Goal: Task Accomplishment & Management: Manage account settings

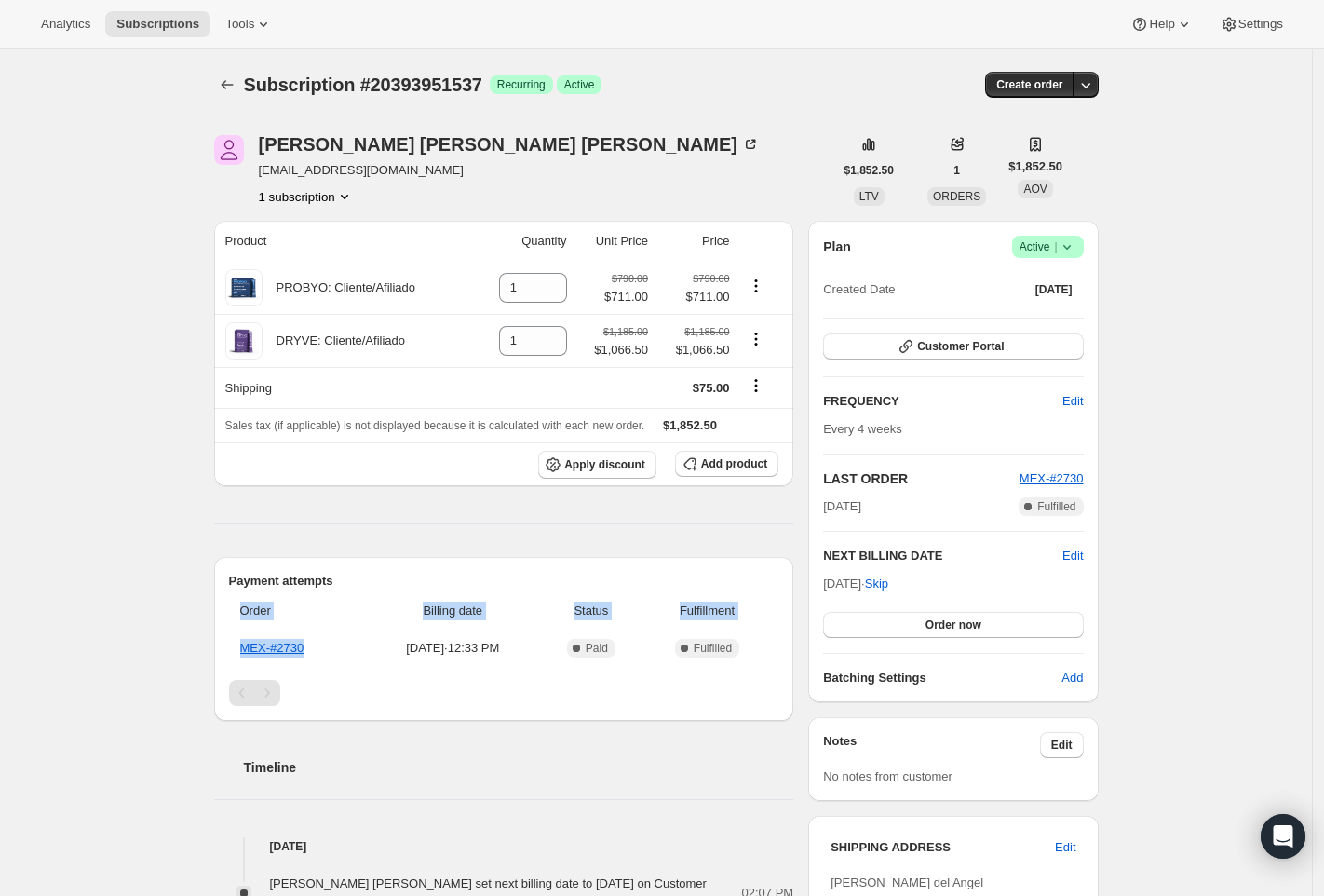
drag, startPoint x: 322, startPoint y: 652, endPoint x: 216, endPoint y: 652, distance: 106.0
click at [216, 652] on div "Arturo Olivares Del Ángel mamichi323-test@gmail.com 1 subscription $1,852.50 LT…" at bounding box center [649, 819] width 899 height 1428
click at [333, 650] on th "MEX-#2730" at bounding box center [297, 648] width 136 height 34
drag, startPoint x: 333, startPoint y: 650, endPoint x: 246, endPoint y: 651, distance: 87.0
click at [246, 651] on th "MEX-#2730" at bounding box center [297, 648] width 136 height 34
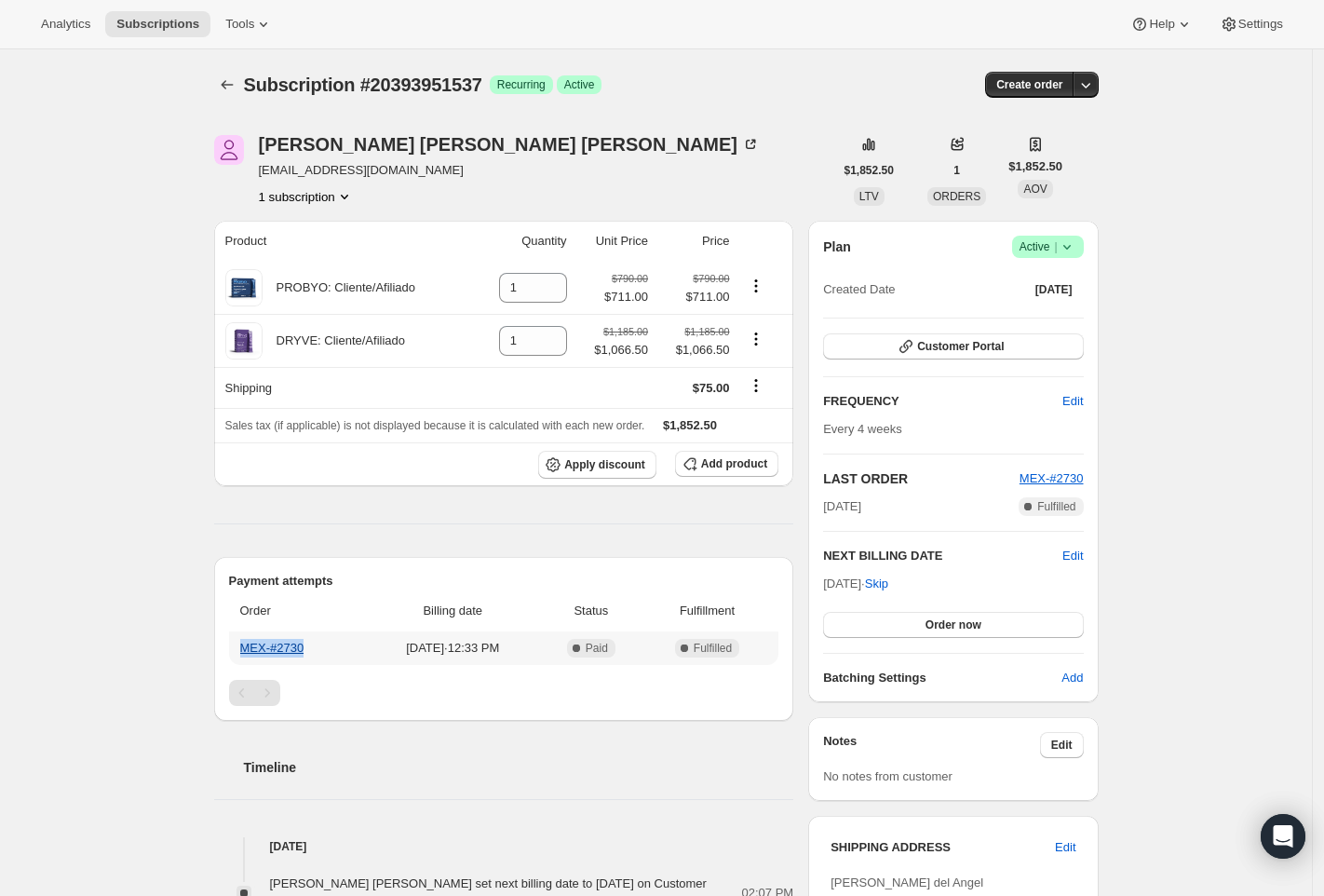
copy link "MEX-#2730"
click at [184, 831] on div "Subscription #20393951537. This page is ready Subscription #20393951537 Success…" at bounding box center [656, 819] width 1312 height 1540
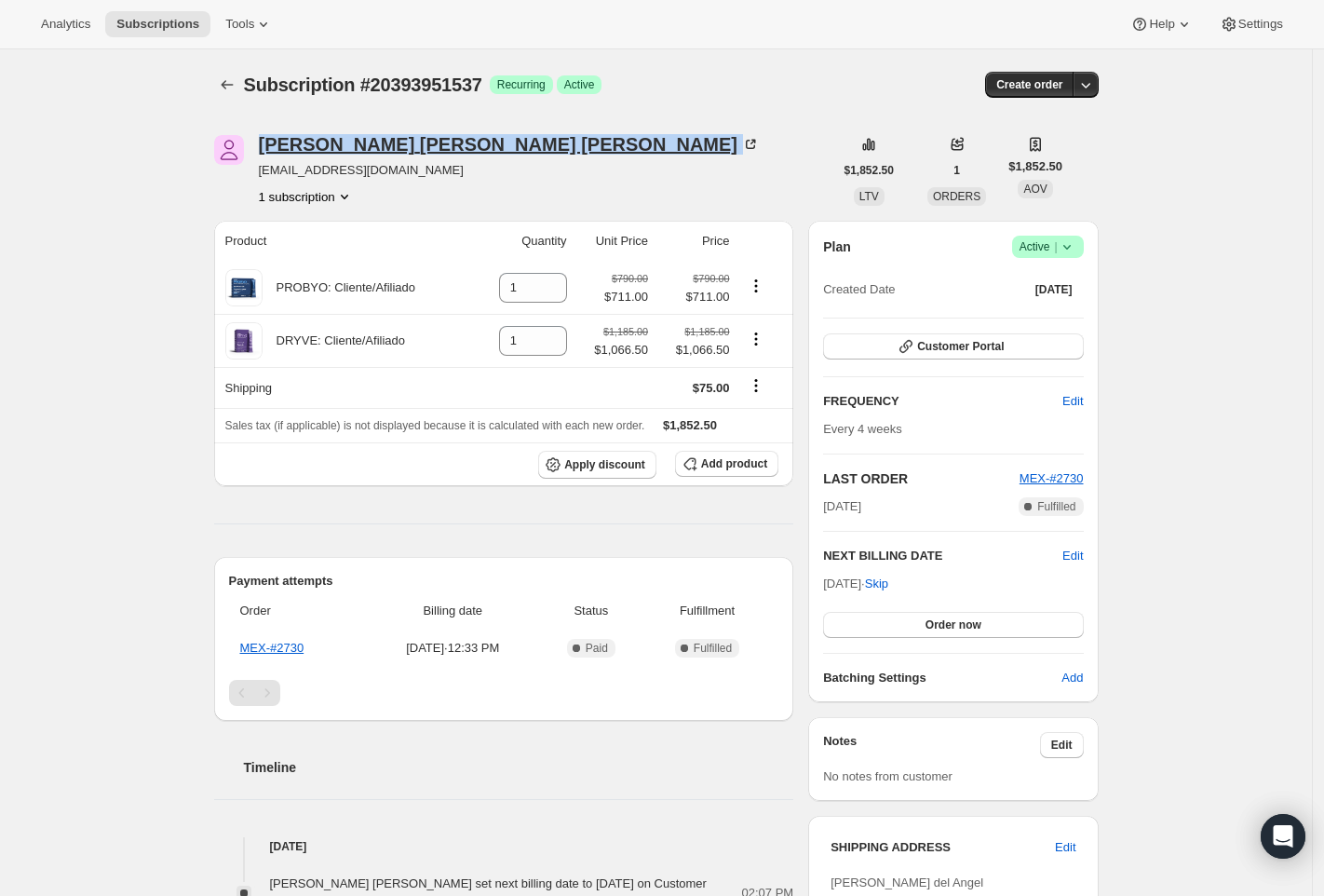
drag, startPoint x: 487, startPoint y: 152, endPoint x: 268, endPoint y: 144, distance: 219.1
click at [268, 144] on div "Arturo Olivares Del Ángel" at bounding box center [510, 144] width 502 height 19
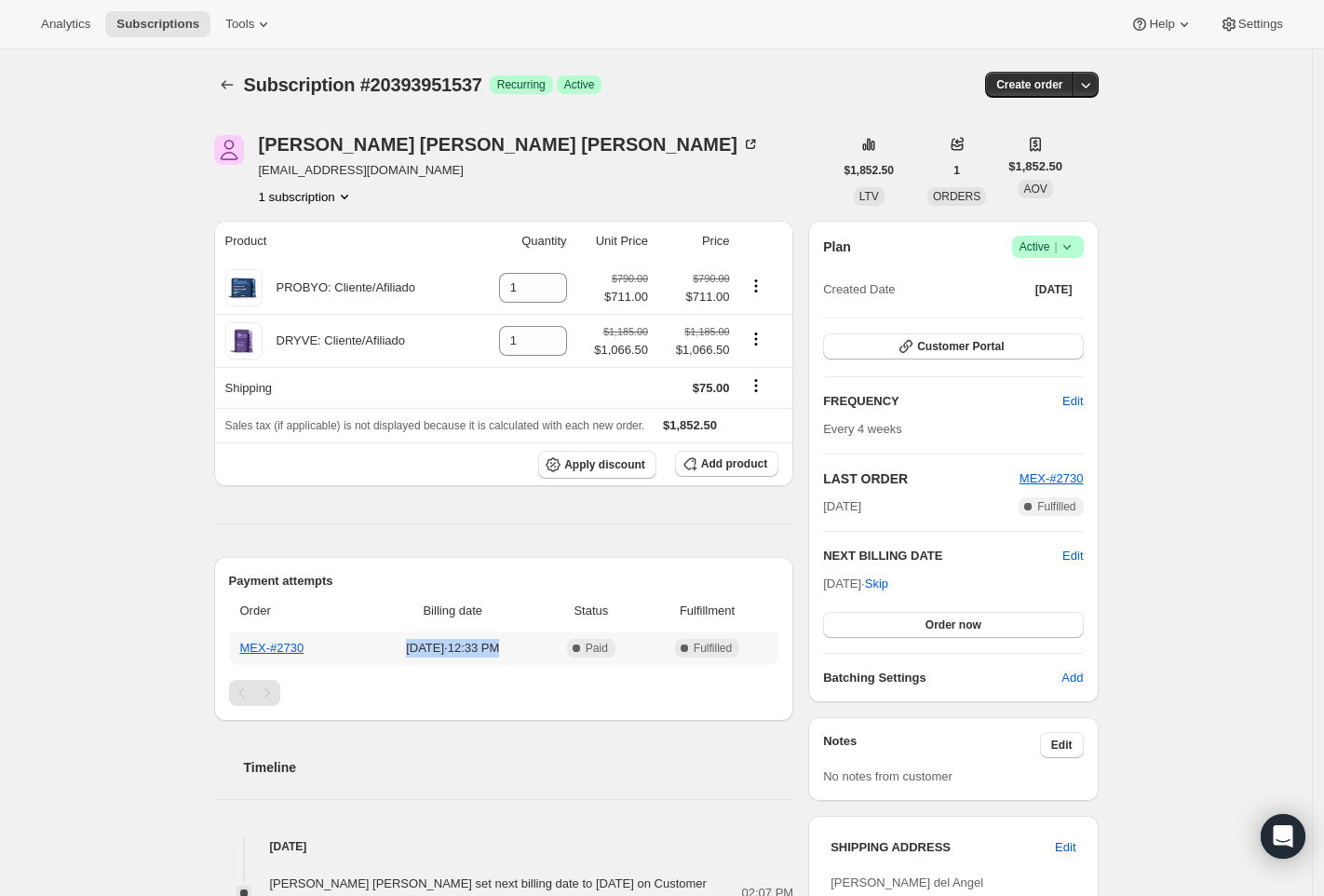
drag, startPoint x: 398, startPoint y: 652, endPoint x: 570, endPoint y: 651, distance: 172.0
click at [541, 651] on td "[DATE] · 12:33 PM" at bounding box center [453, 648] width 176 height 34
copy span "[DATE] · 12:33 PM"
click at [279, 645] on link "MEX-#2730" at bounding box center [272, 647] width 64 height 14
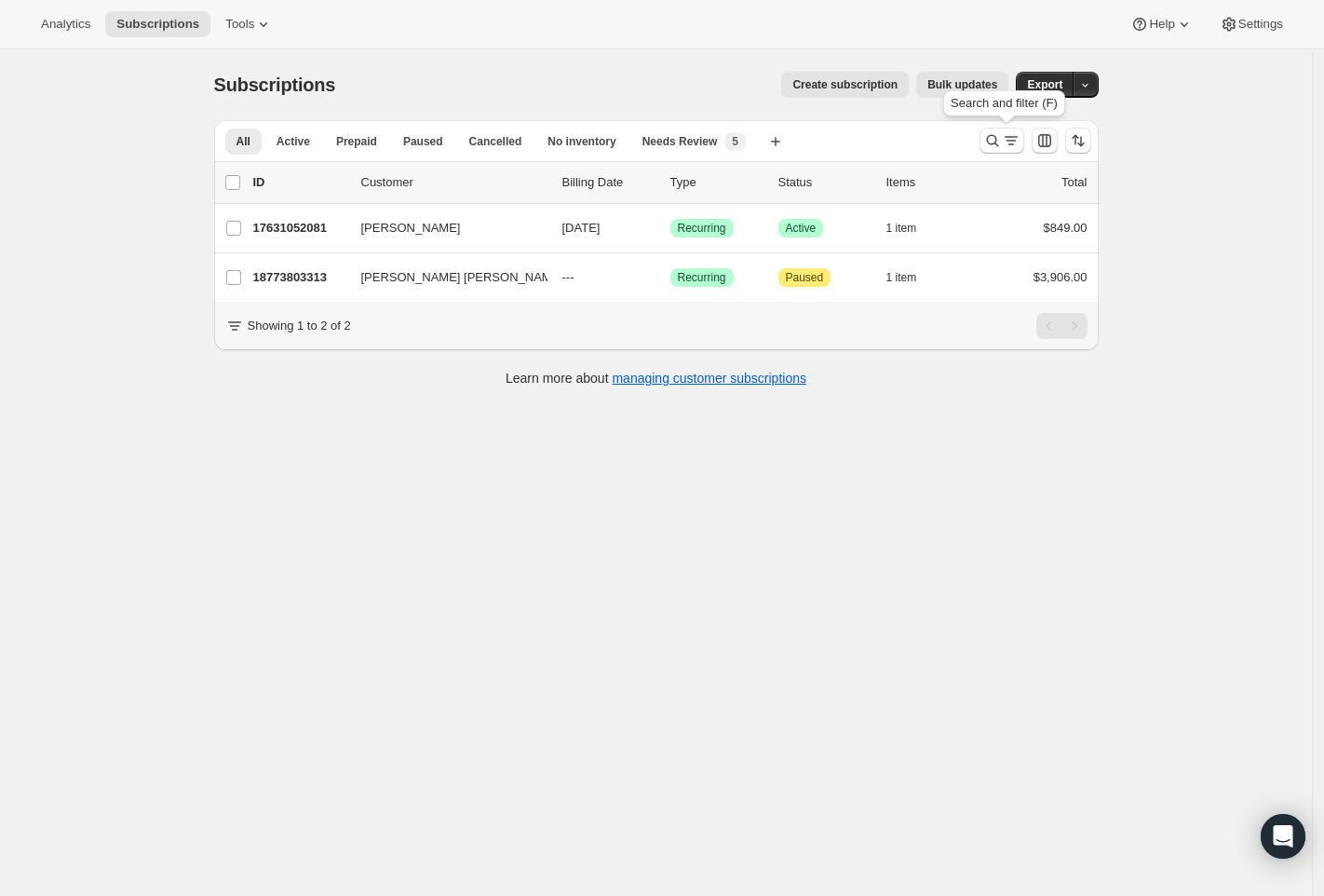
click at [996, 141] on icon "Search and filter results" at bounding box center [992, 140] width 19 height 19
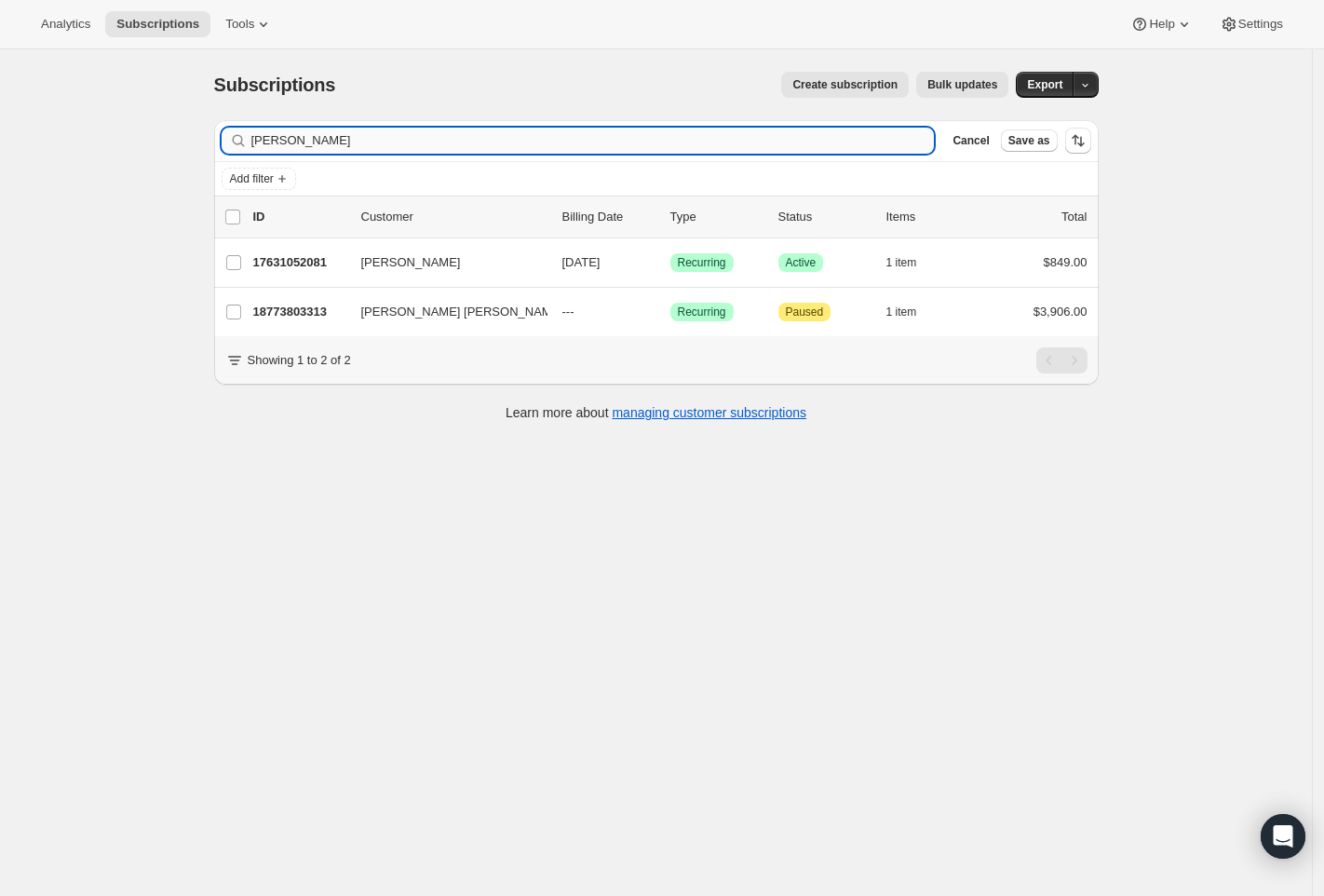
click at [353, 143] on input "viridiana" at bounding box center [593, 140] width 684 height 26
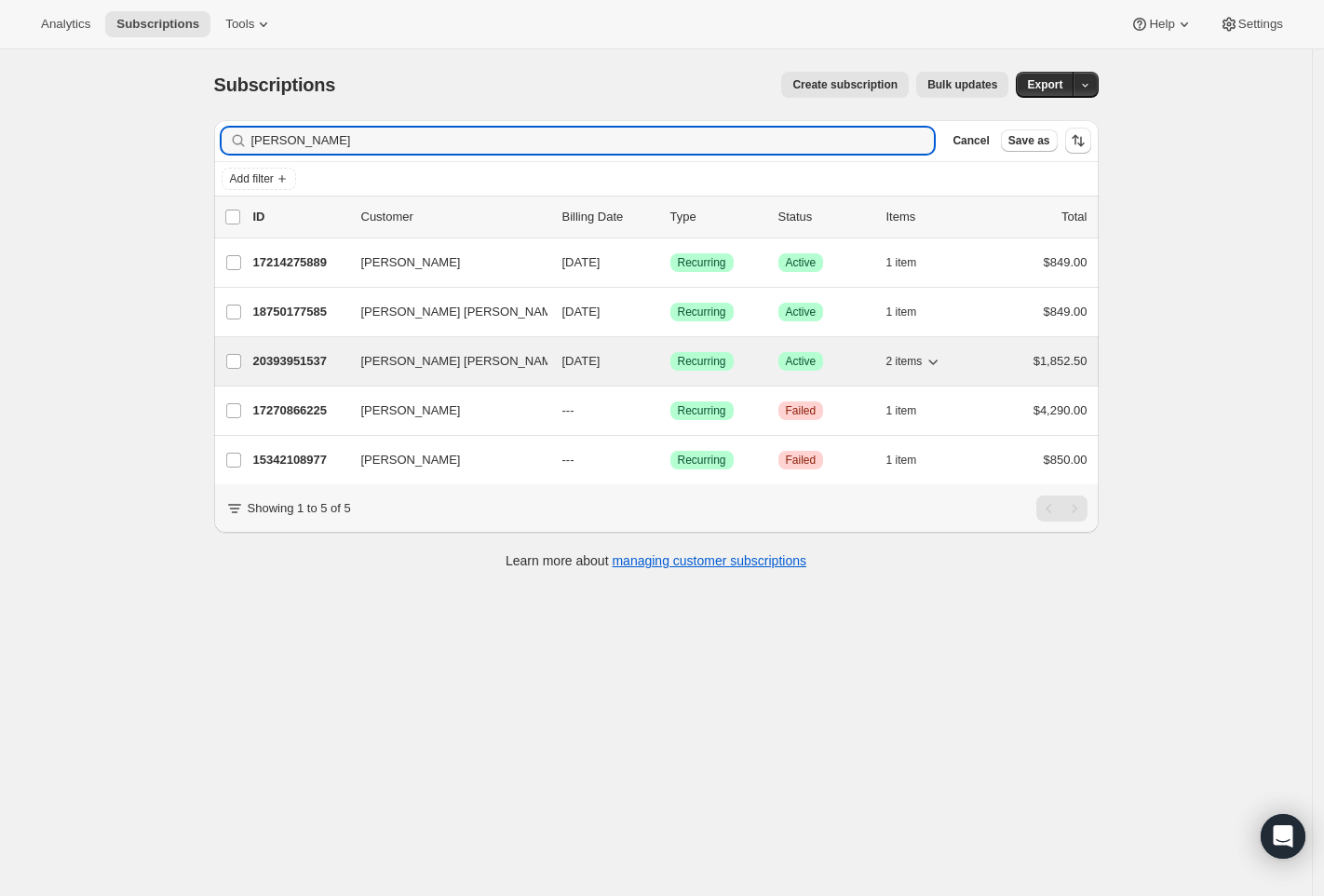
type input "[PERSON_NAME]"
click at [1087, 352] on p "$1,852.50" at bounding box center [1060, 361] width 54 height 19
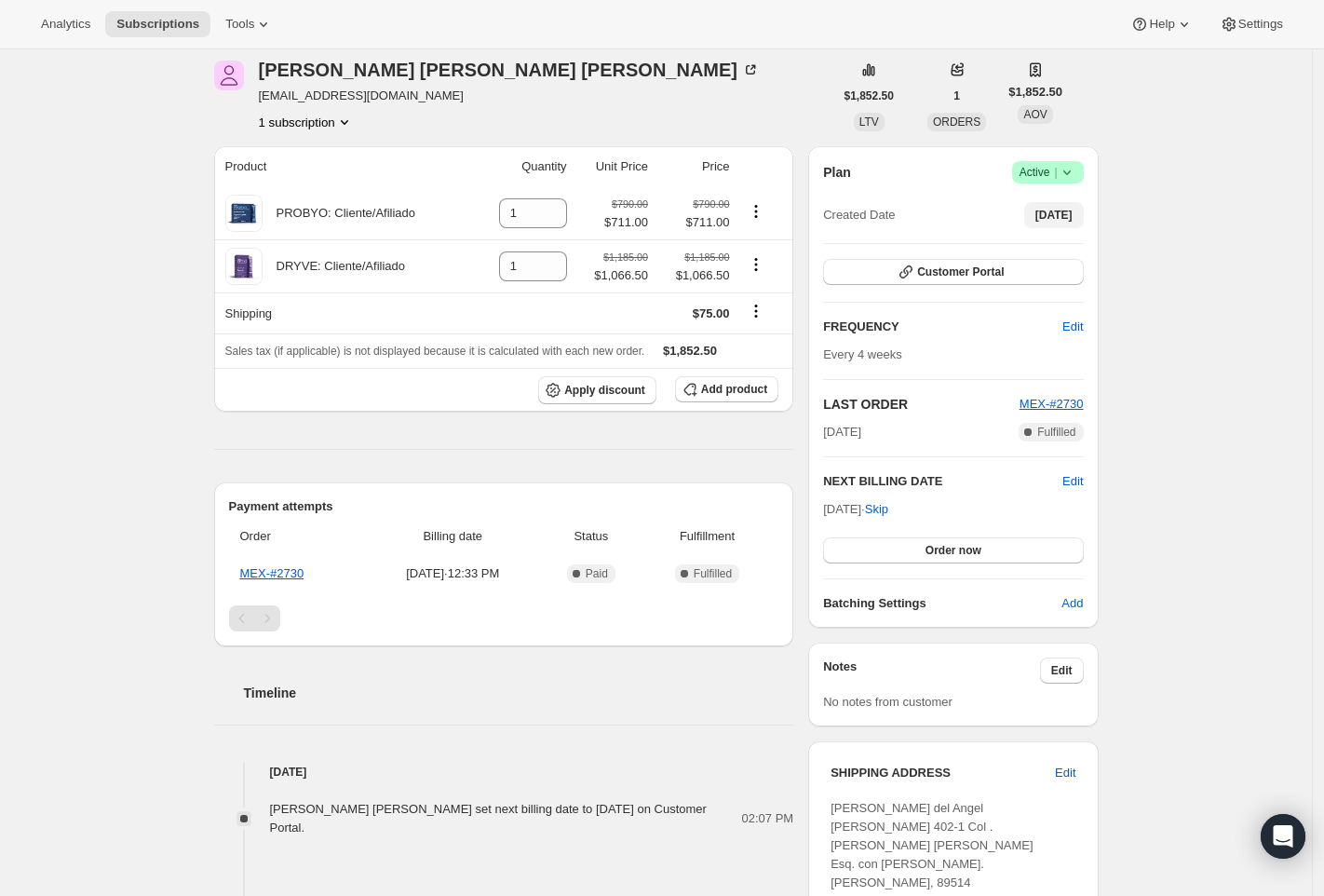
scroll to position [75, 0]
click at [1067, 178] on icon at bounding box center [1067, 171] width 19 height 19
click at [1036, 244] on span "Cancel subscription" at bounding box center [1047, 239] width 105 height 14
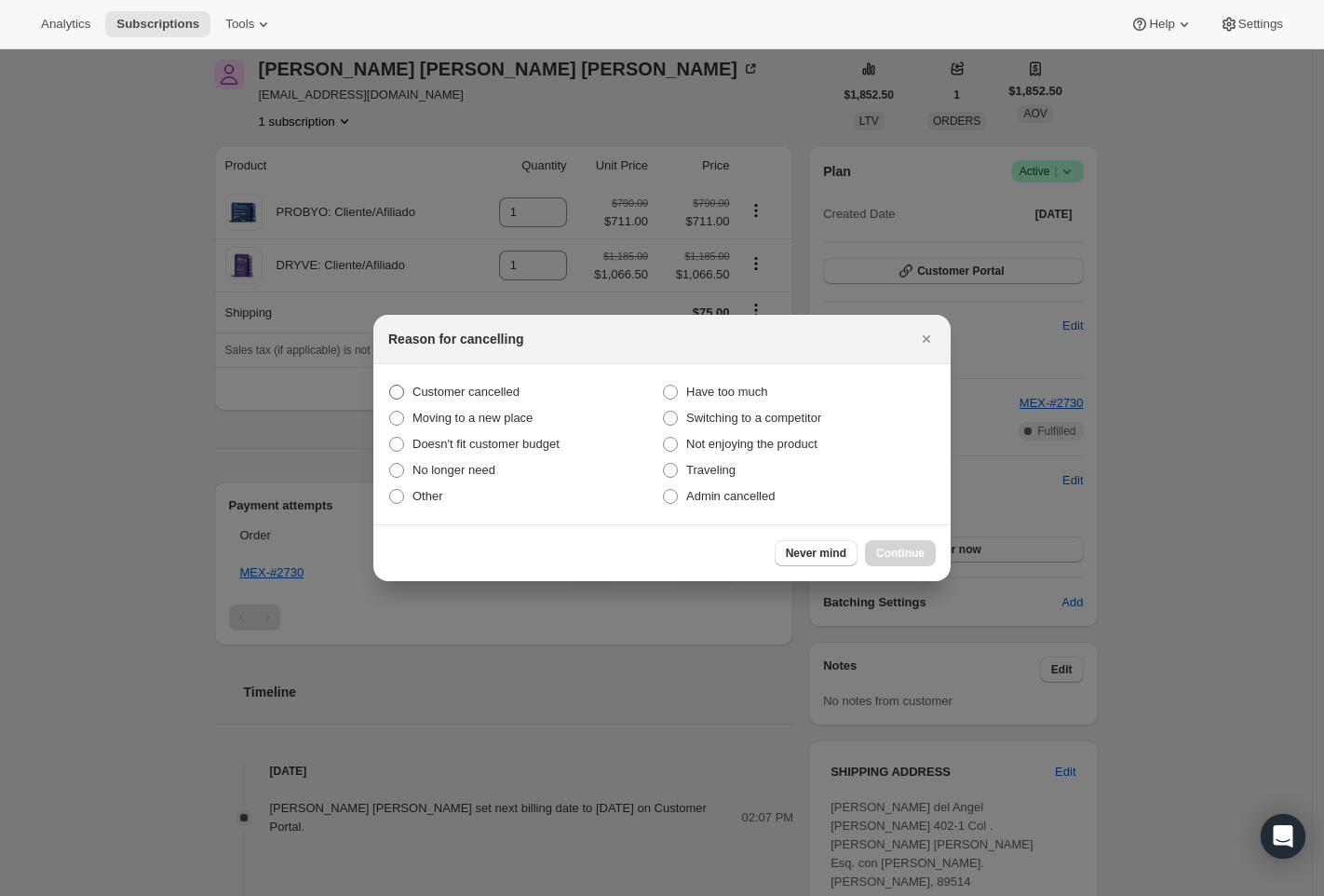
click at [499, 390] on span "Customer cancelled" at bounding box center [465, 391] width 107 height 14
click at [390, 385] on input "Customer cancelled" at bounding box center [389, 384] width 1 height 1
radio input "true"
click at [424, 496] on span "Other" at bounding box center [427, 496] width 31 height 14
click at [390, 490] on input "Other" at bounding box center [389, 489] width 1 height 1
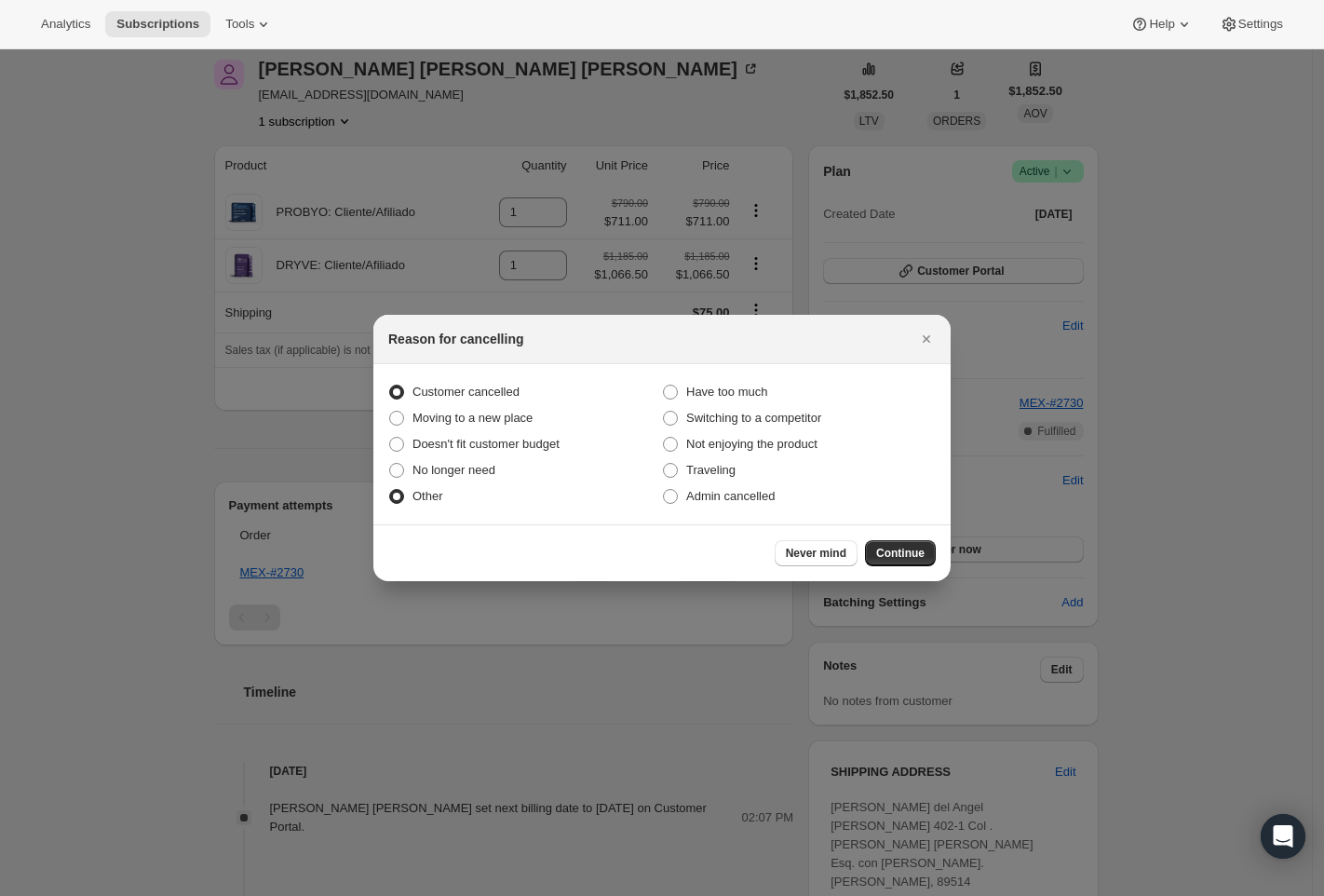
radio input "true"
radio input "false"
click at [918, 557] on span "Continue" at bounding box center [900, 552] width 48 height 15
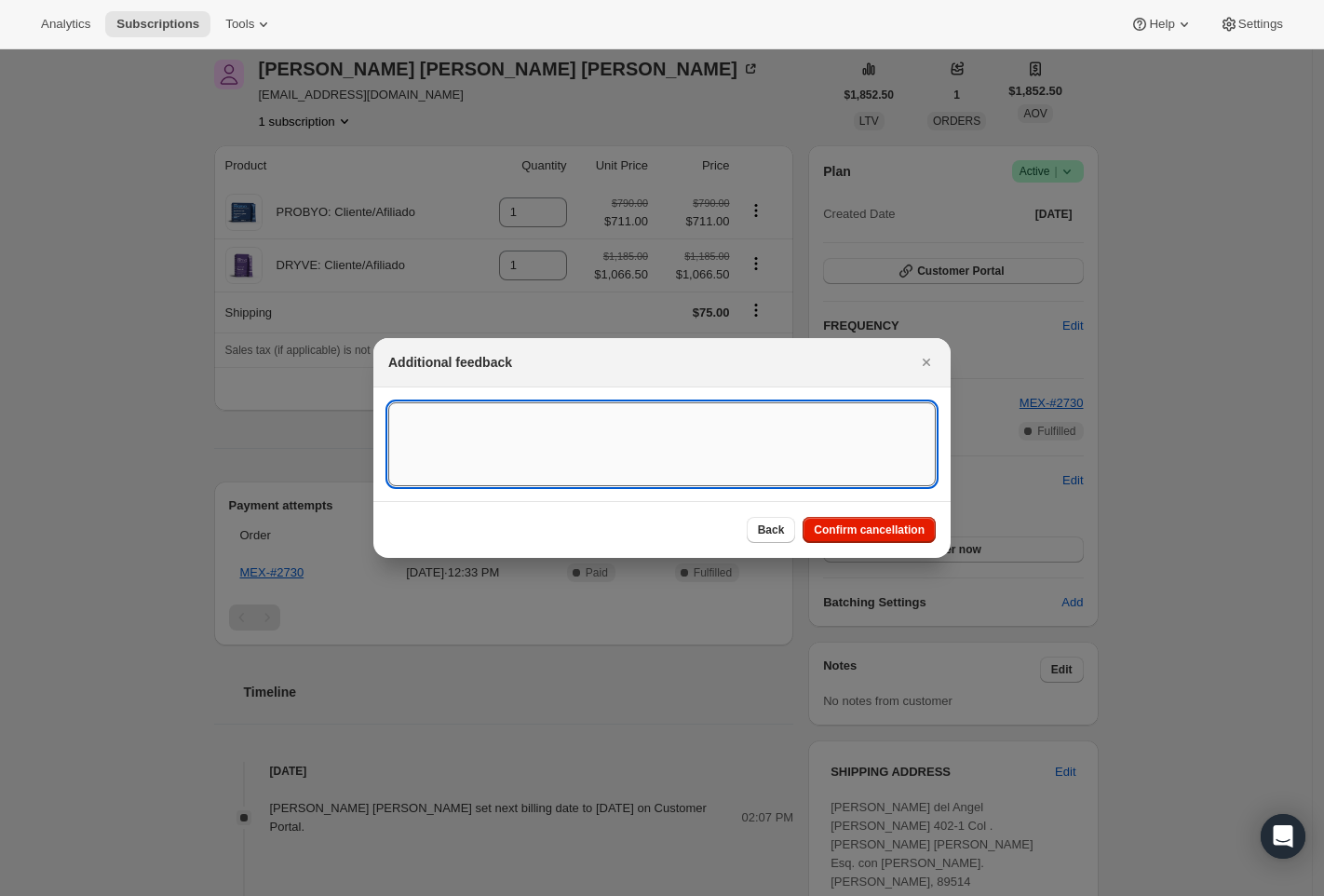
click at [502, 445] on textarea ":r3k:" at bounding box center [662, 444] width 547 height 84
type textarea "Switch as a BA"
click at [855, 533] on span "Confirm cancellation" at bounding box center [869, 529] width 111 height 15
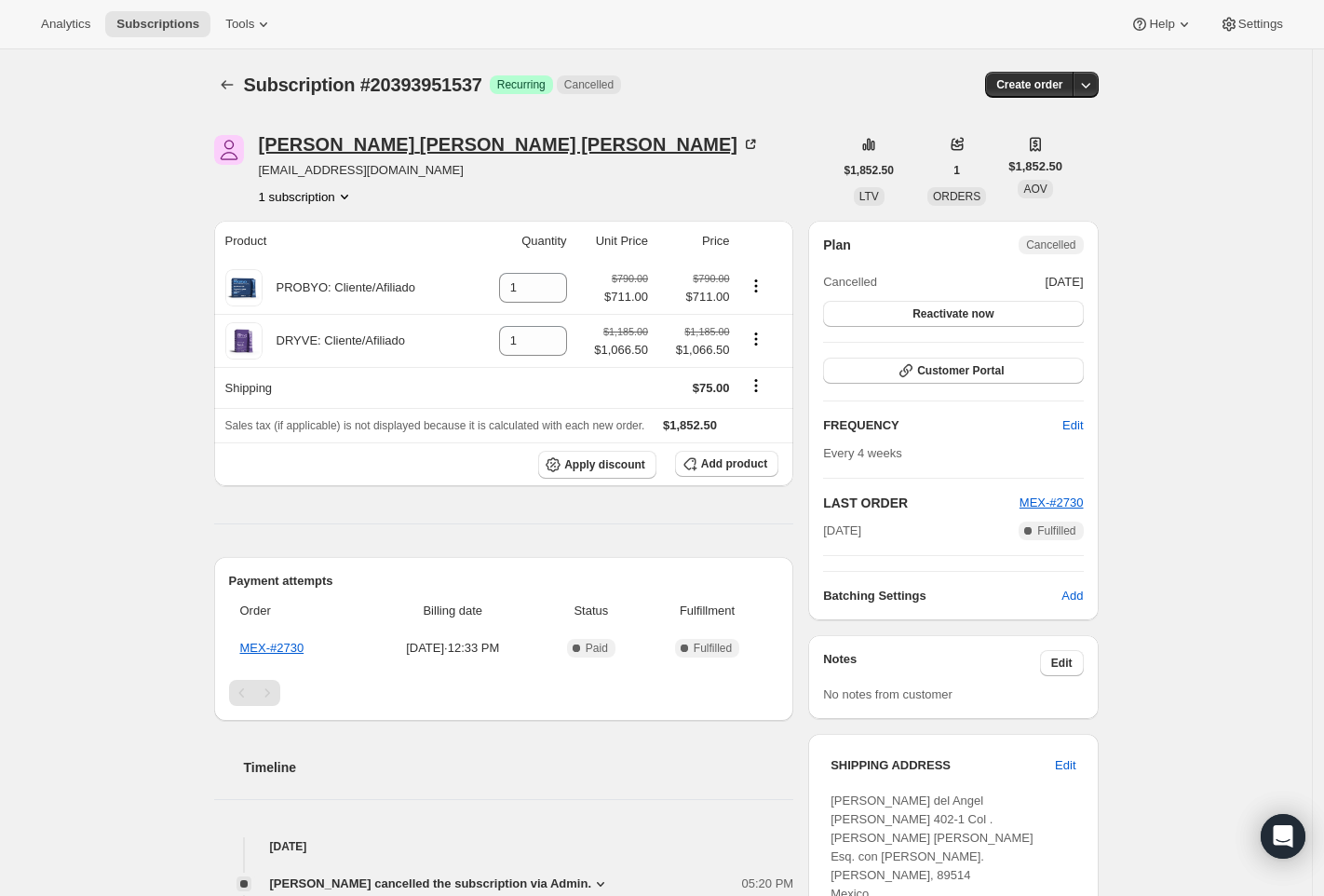
click at [395, 148] on div "Arturo Olivares Del Ángel" at bounding box center [510, 144] width 502 height 19
